Goal: Task Accomplishment & Management: Use online tool/utility

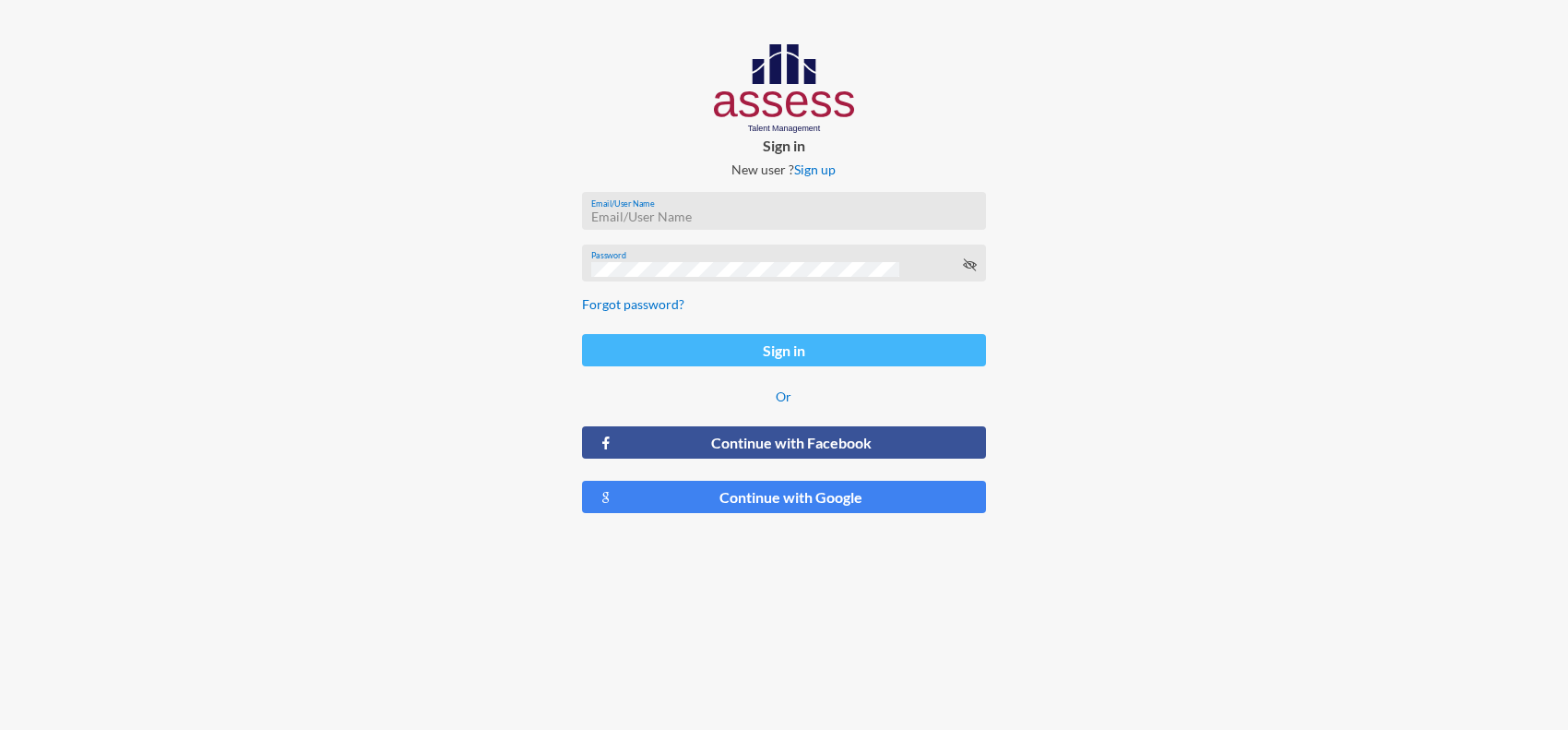
type input "[PERSON_NAME][EMAIL_ADDRESS][PERSON_NAME][DOMAIN_NAME]"
click at [768, 357] on button "Sign in" at bounding box center [784, 350] width 405 height 33
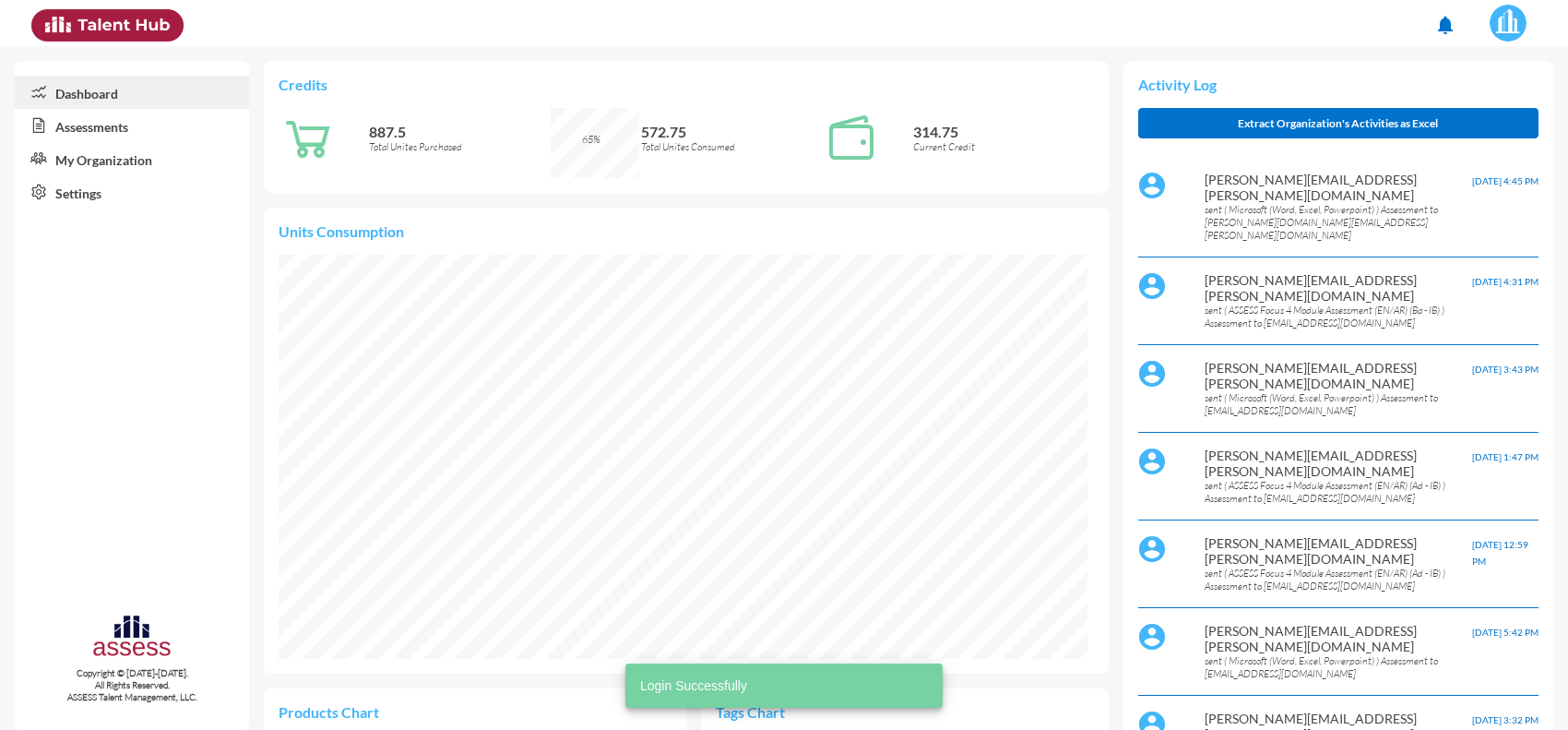
scroll to position [184, 389]
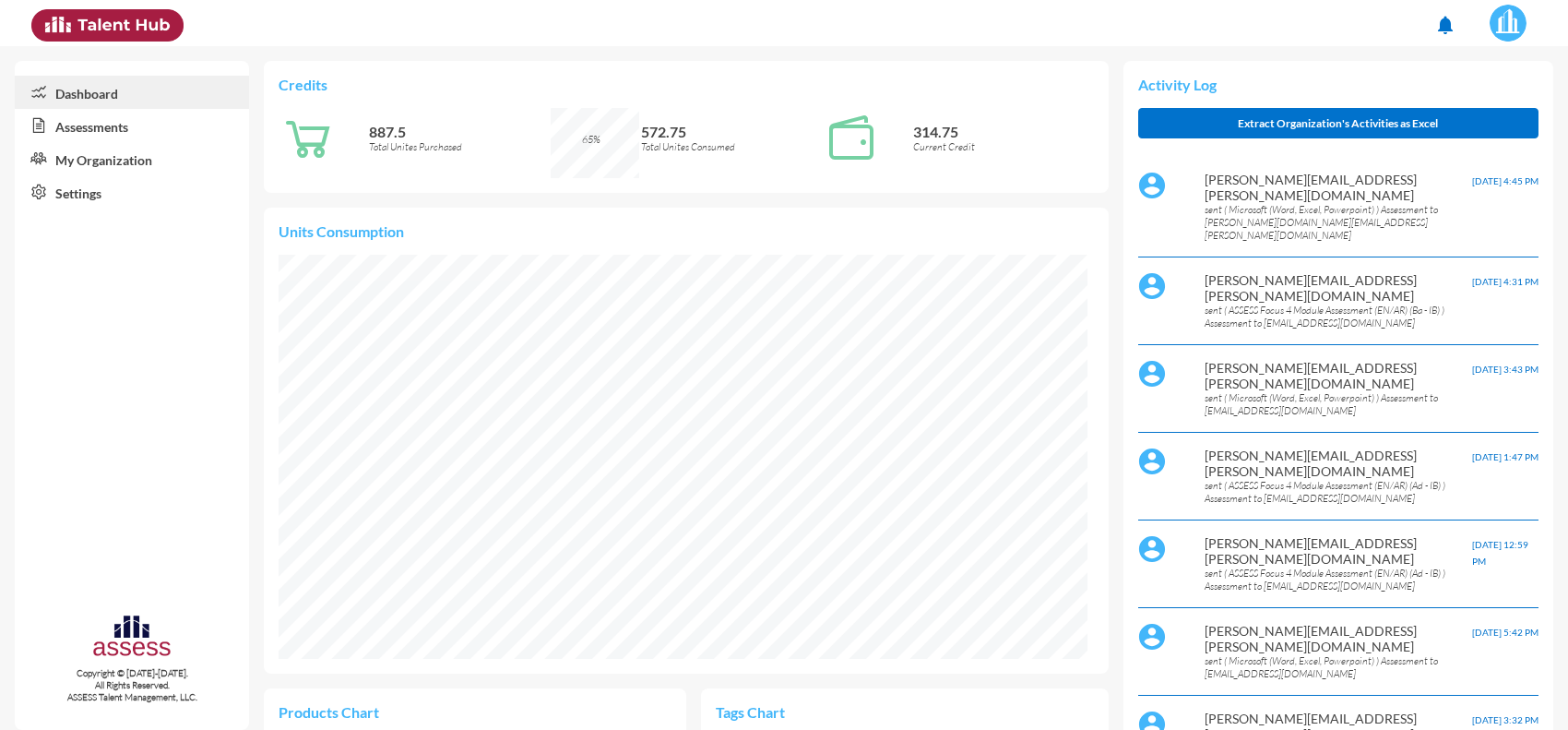
click at [65, 128] on link "Assessments" at bounding box center [132, 126] width 235 height 34
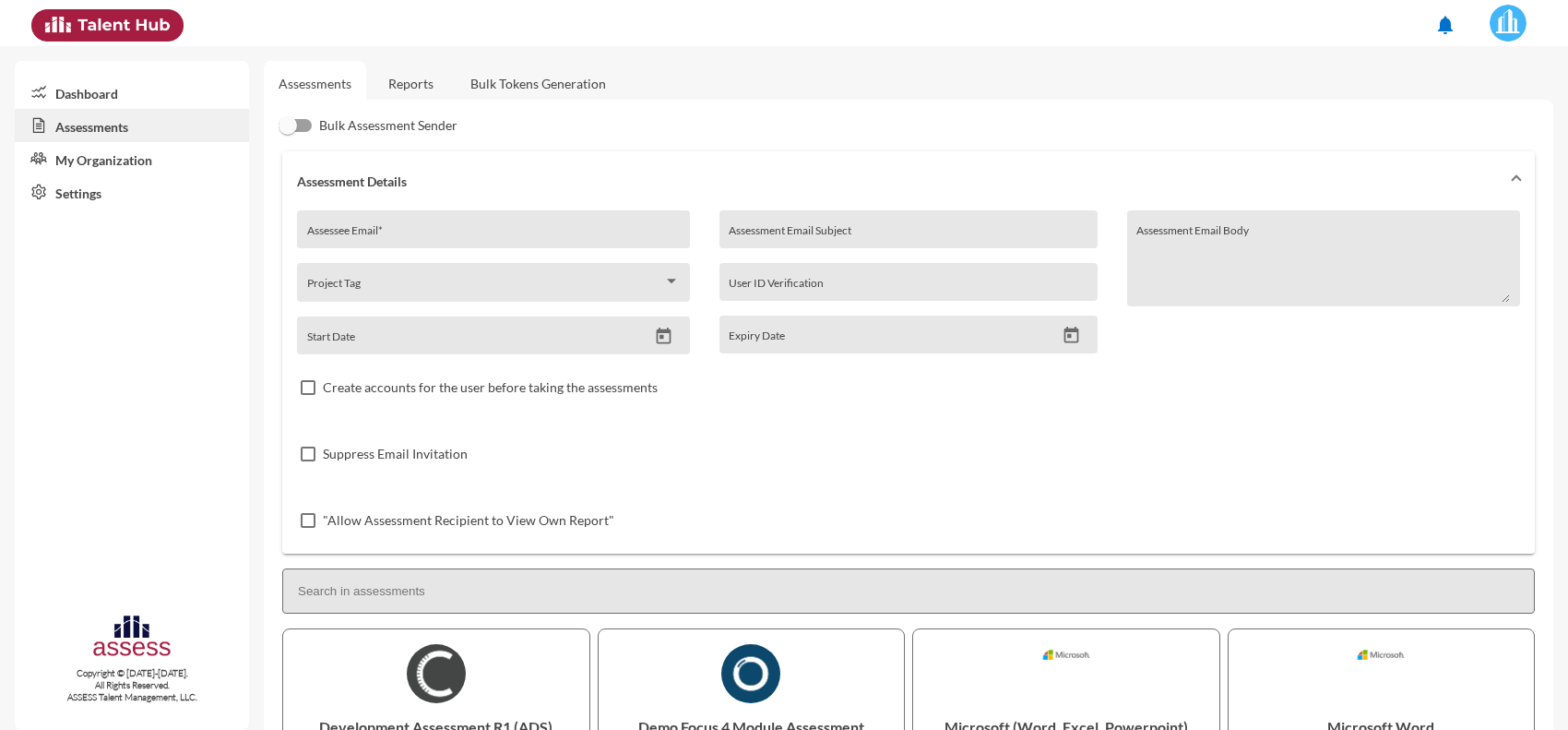
click at [427, 231] on input "Assessee Email *" at bounding box center [493, 236] width 373 height 15
paste input "[EMAIL_ADDRESS][DOMAIN_NAME]"
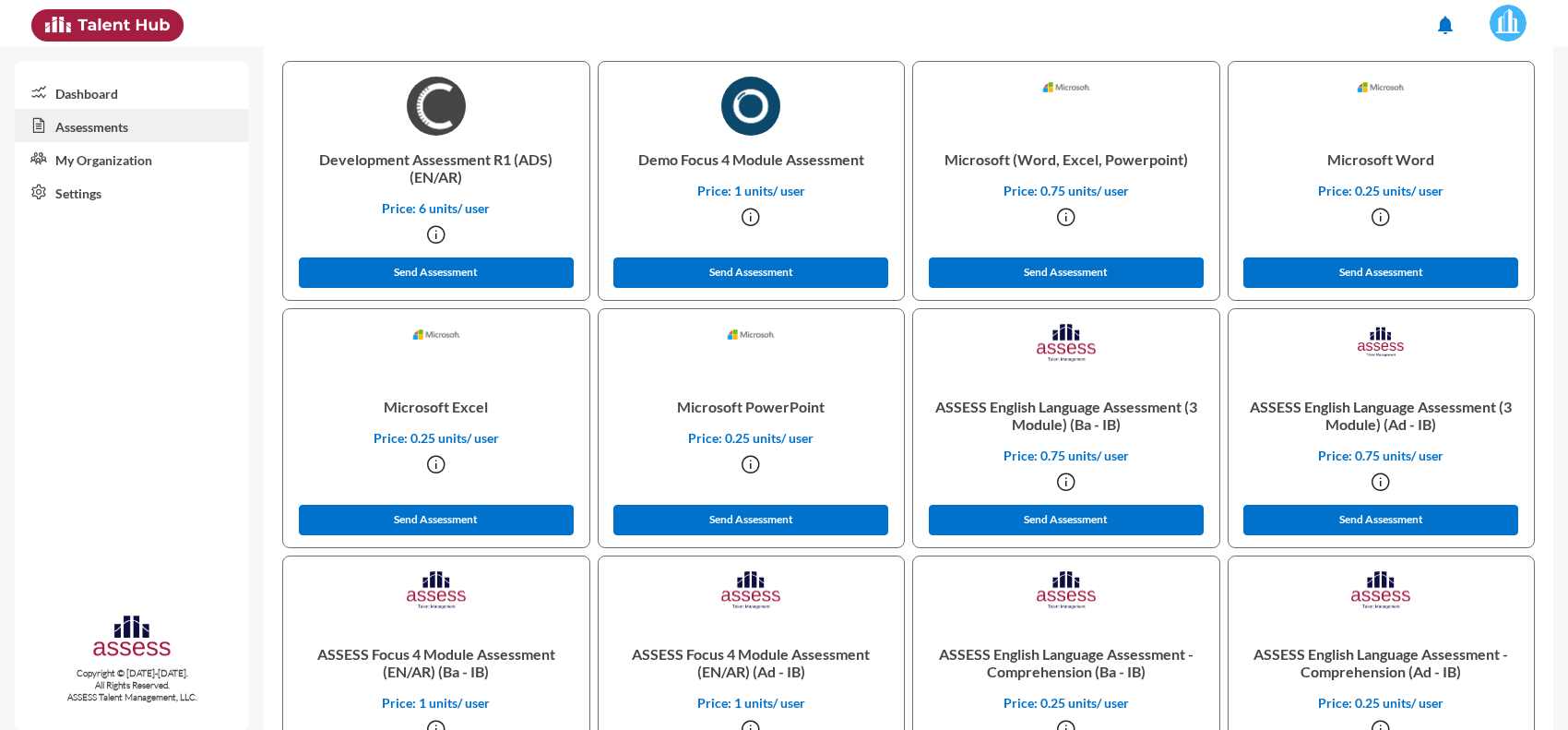
scroll to position [576, 0]
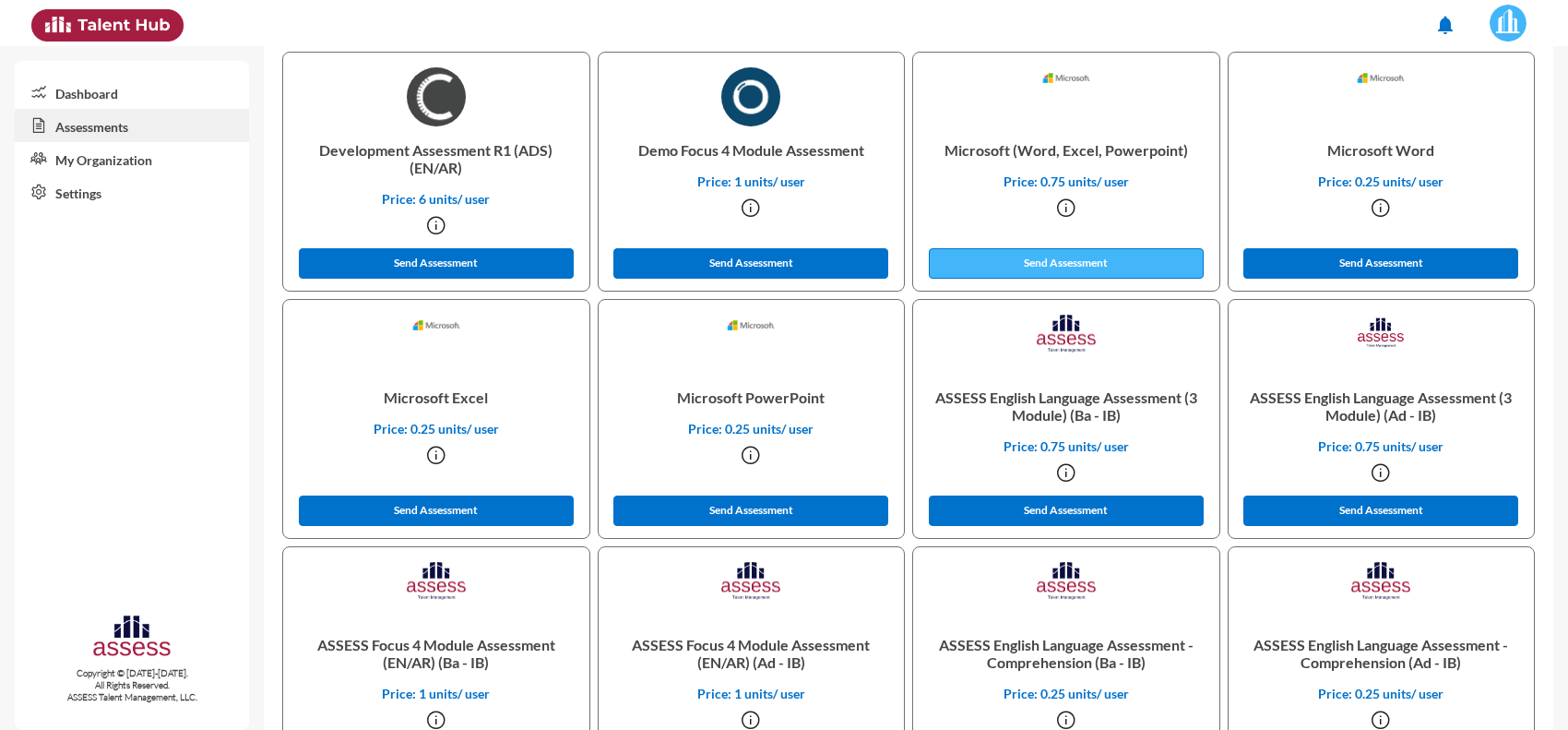
click at [1016, 263] on button "Send Assessment" at bounding box center [1066, 263] width 275 height 31
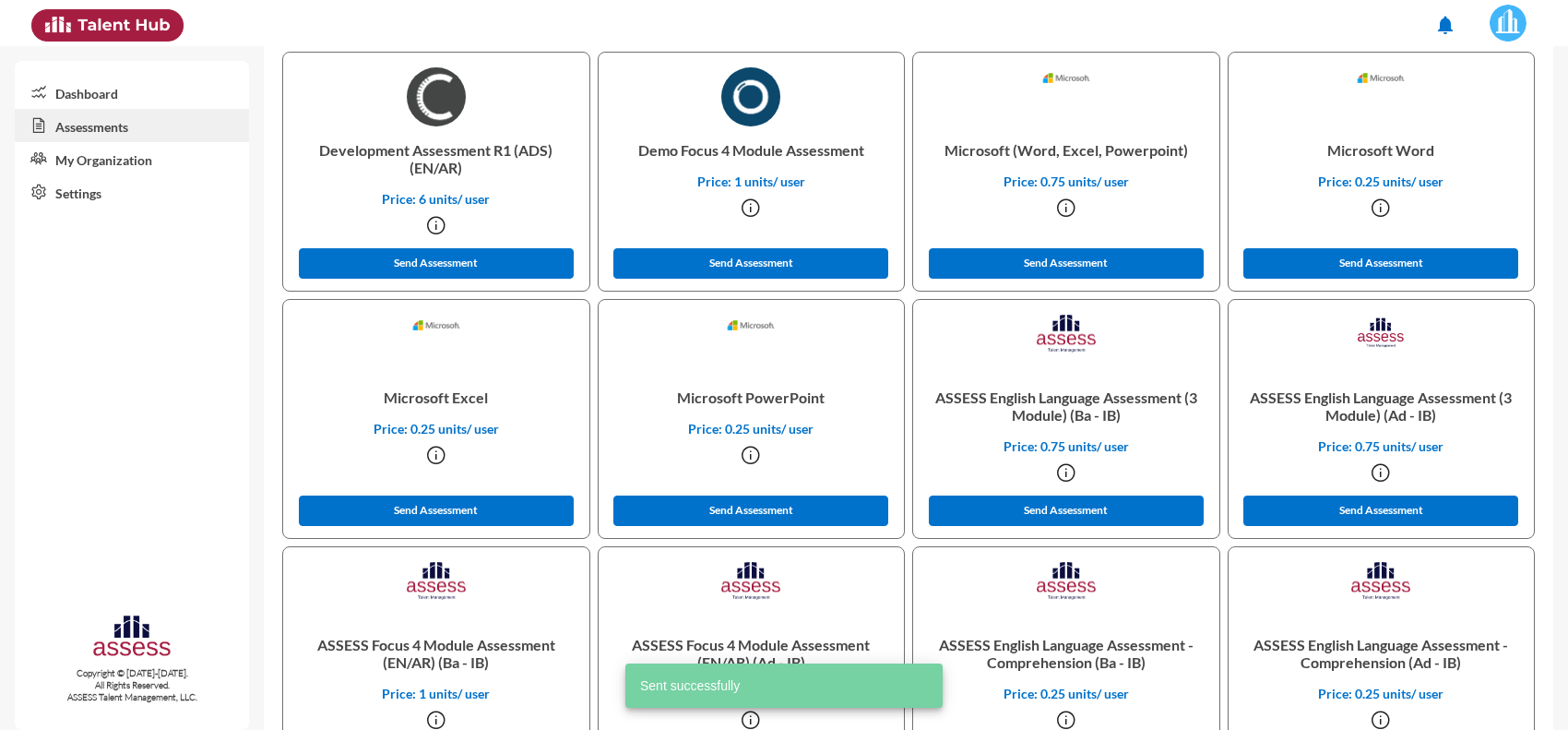
scroll to position [0, 0]
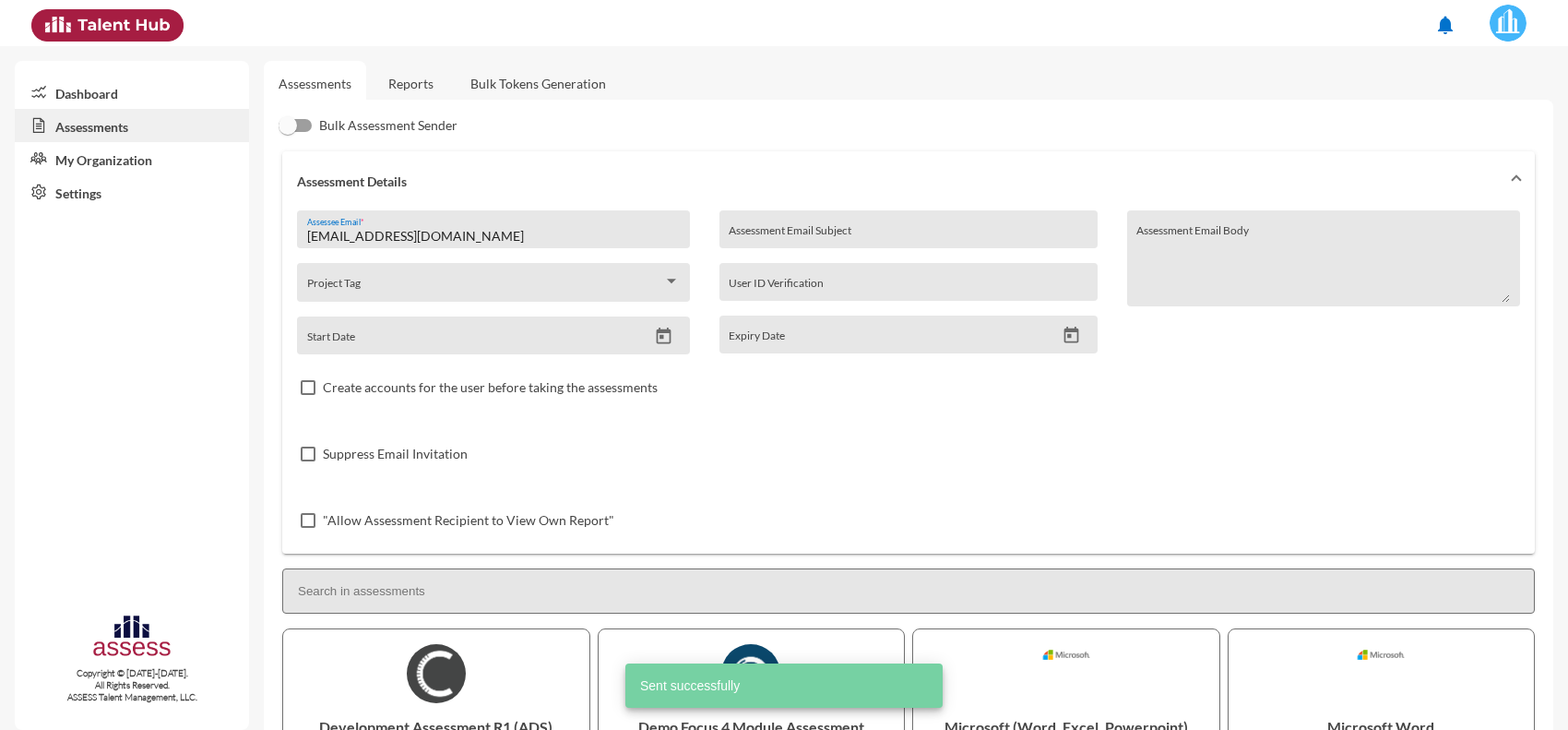
drag, startPoint x: 504, startPoint y: 236, endPoint x: 164, endPoint y: 245, distance: 340.1
click at [164, 245] on mat-sidenav-container "Dashboard Assessments My Organization Settings Copyright © [DATE]-[DATE]. All R…" at bounding box center [784, 388] width 1568 height 683
paste input "esraanabwy19"
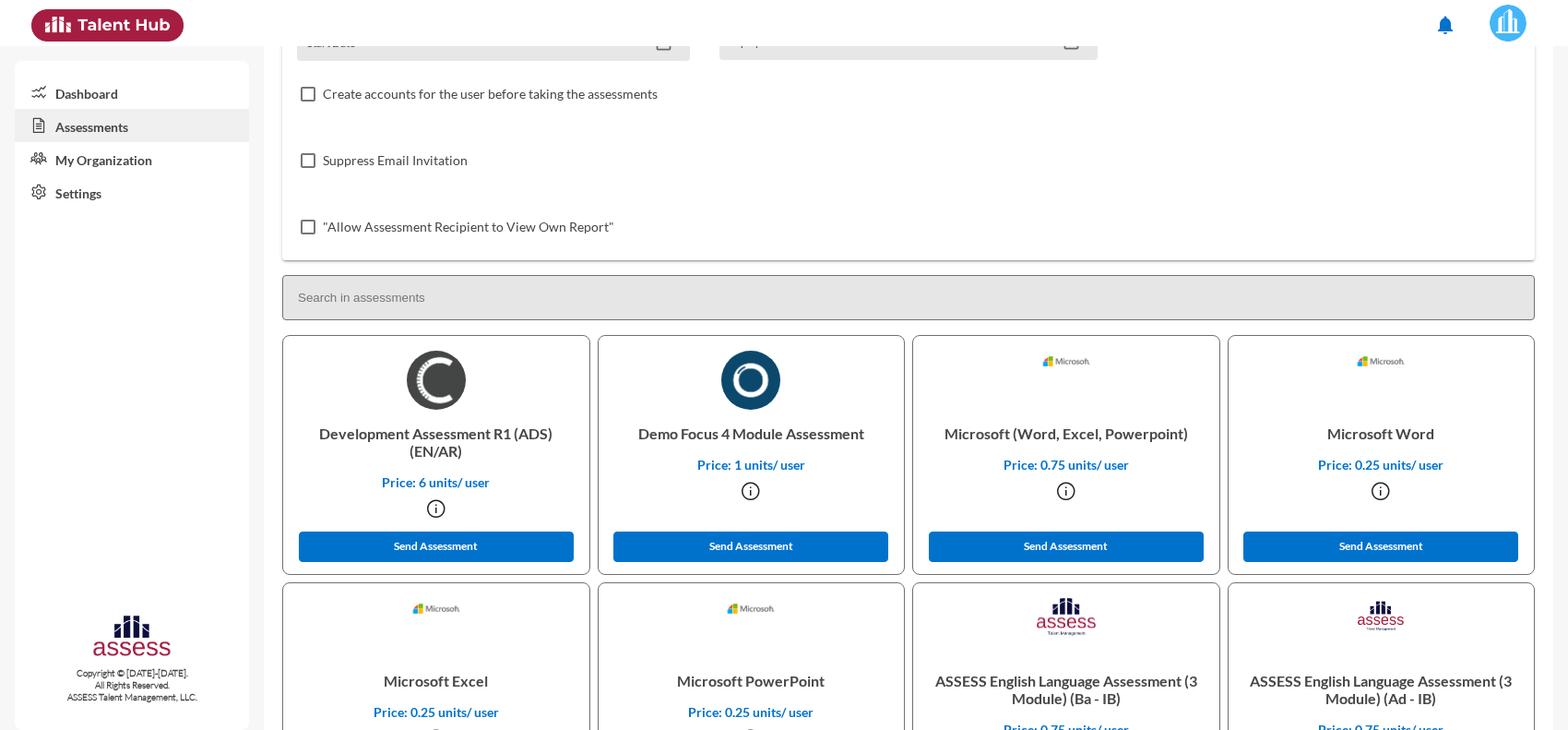
scroll to position [346, 0]
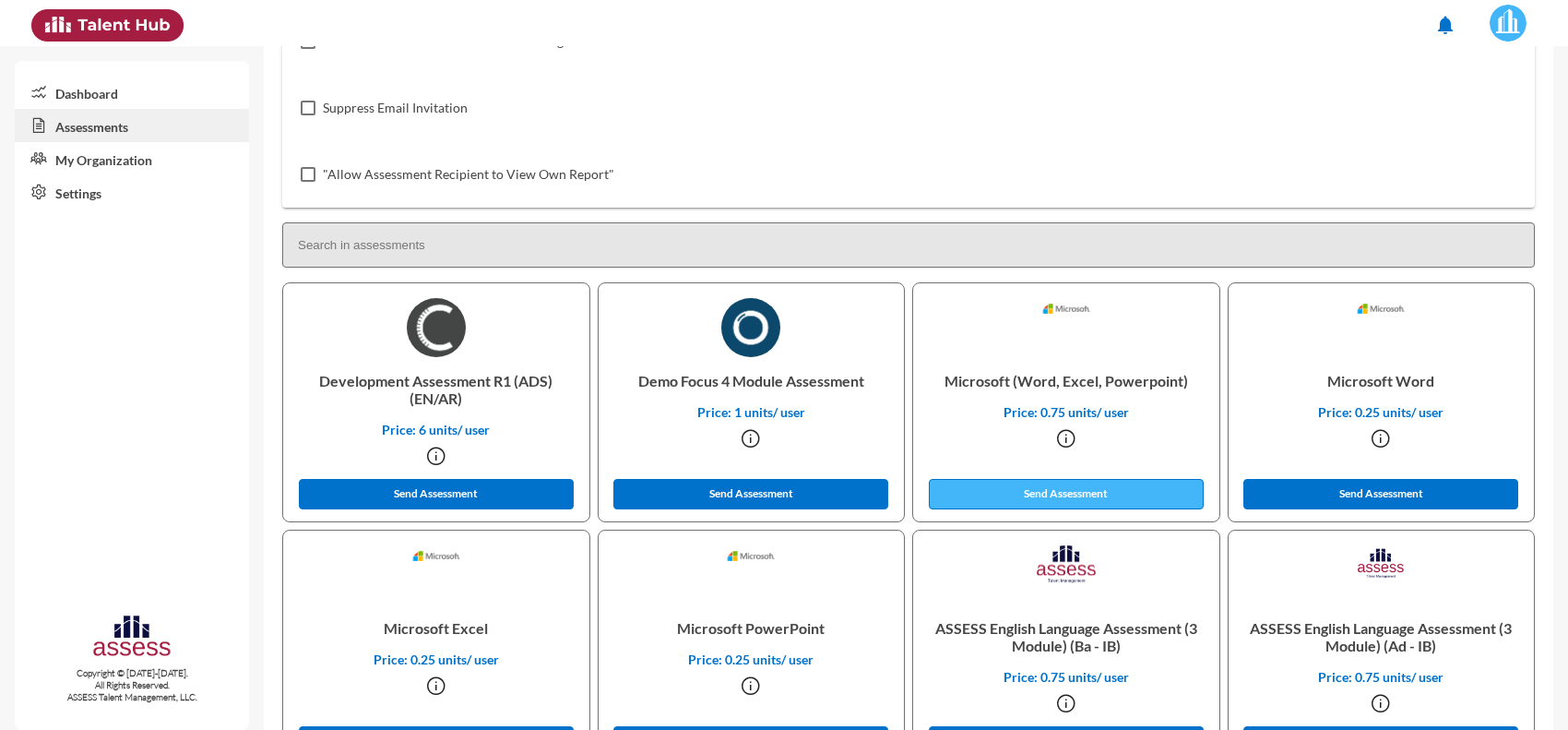
type input "[EMAIL_ADDRESS][DOMAIN_NAME]"
click at [1048, 498] on button "Send Assessment" at bounding box center [1066, 493] width 275 height 31
